Goal: Check status

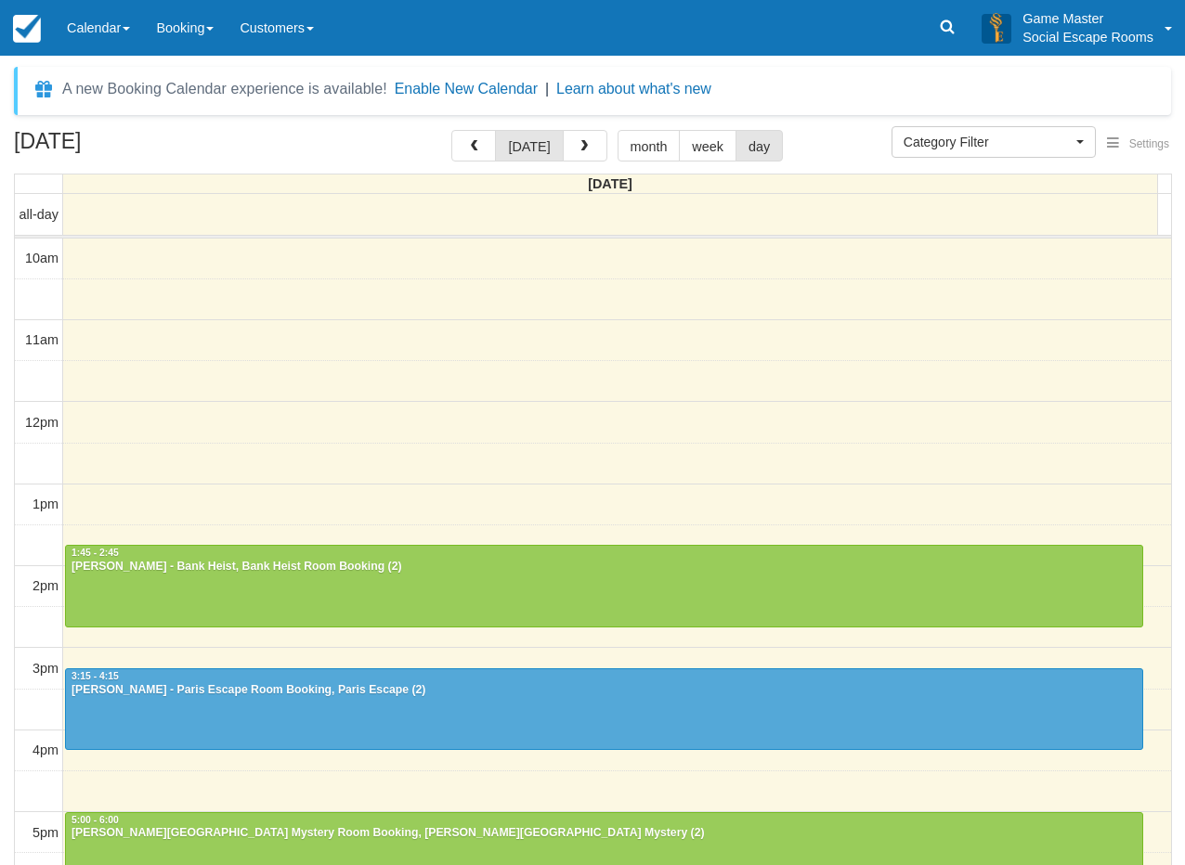
select select
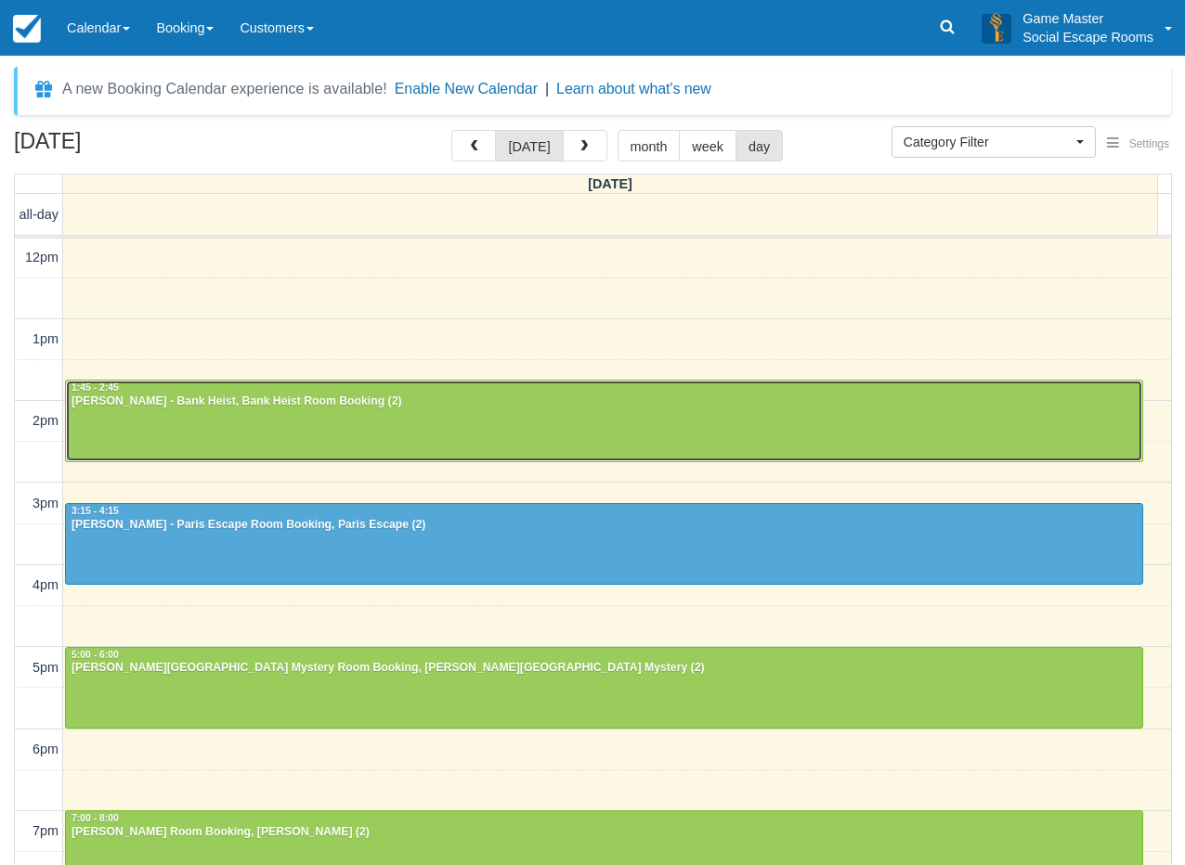
click at [214, 404] on div "[PERSON_NAME] - Bank Heist, Bank Heist Room Booking (2)" at bounding box center [604, 402] width 1067 height 15
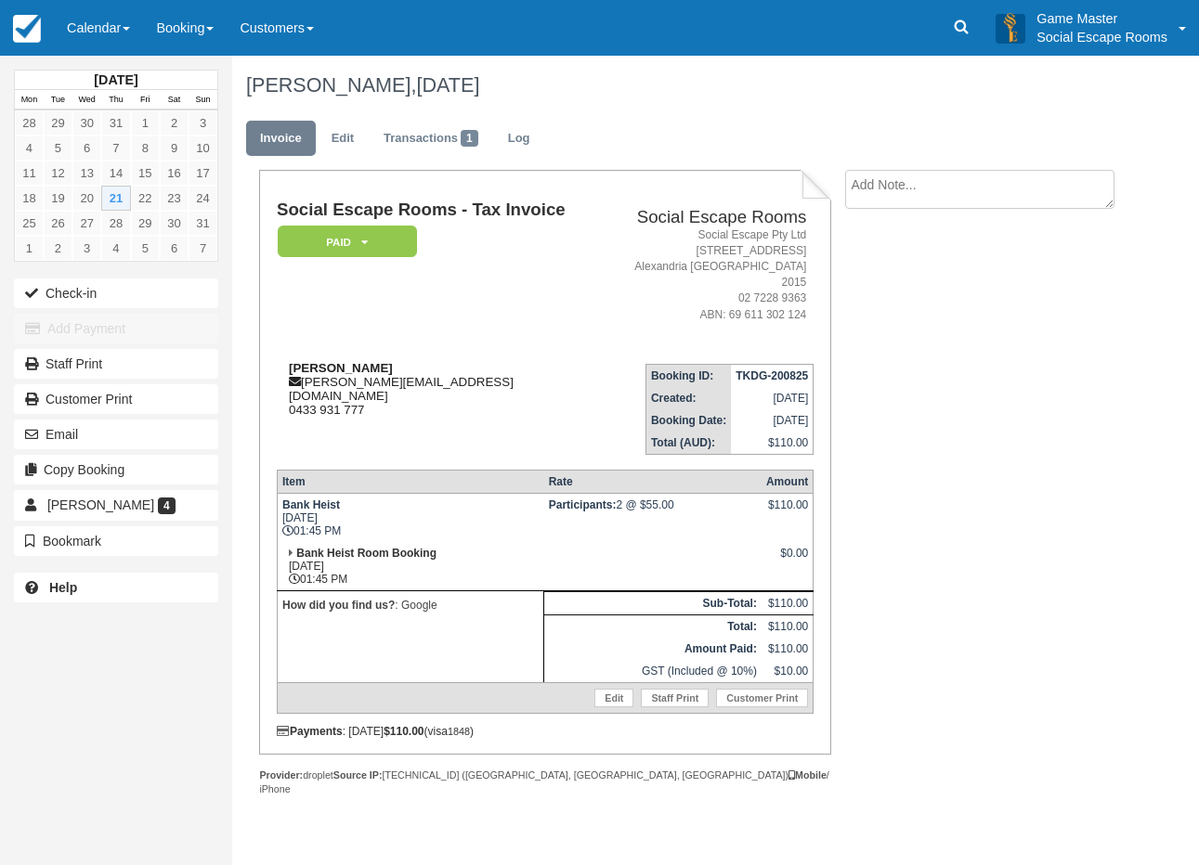
click at [335, 361] on strong "Andrew Doyle" at bounding box center [341, 368] width 104 height 14
click at [315, 361] on strong "Andrew Doyle" at bounding box center [341, 368] width 104 height 14
drag, startPoint x: 315, startPoint y: 351, endPoint x: 347, endPoint y: 351, distance: 32.5
click at [347, 361] on strong "Andrew Doyle" at bounding box center [341, 368] width 104 height 14
copy strong "Andrew Doyle"
